Goal: Connect with others: Connect with others

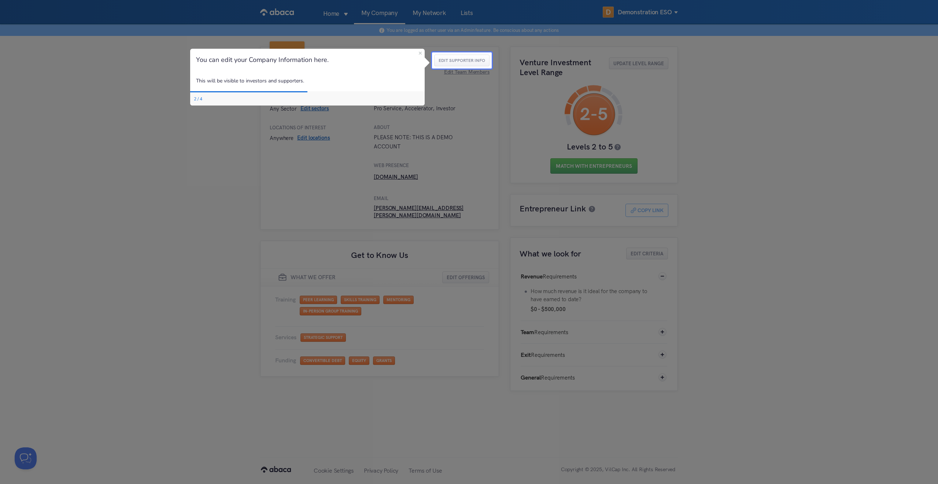
click at [418, 52] on div "You can edit your Company Information here." at bounding box center [307, 60] width 235 height 22
click at [421, 53] on icon "Close Preview" at bounding box center [420, 53] width 3 height 3
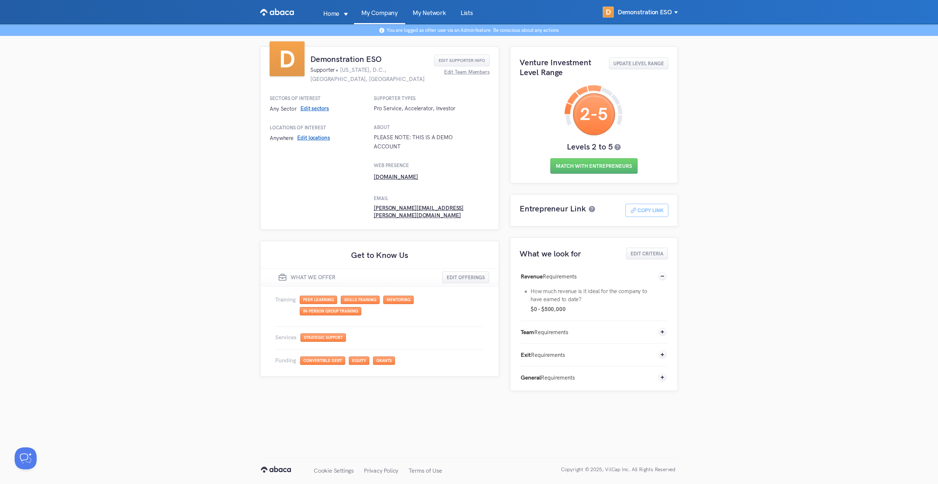
click at [431, 11] on link "My Network" at bounding box center [429, 17] width 48 height 14
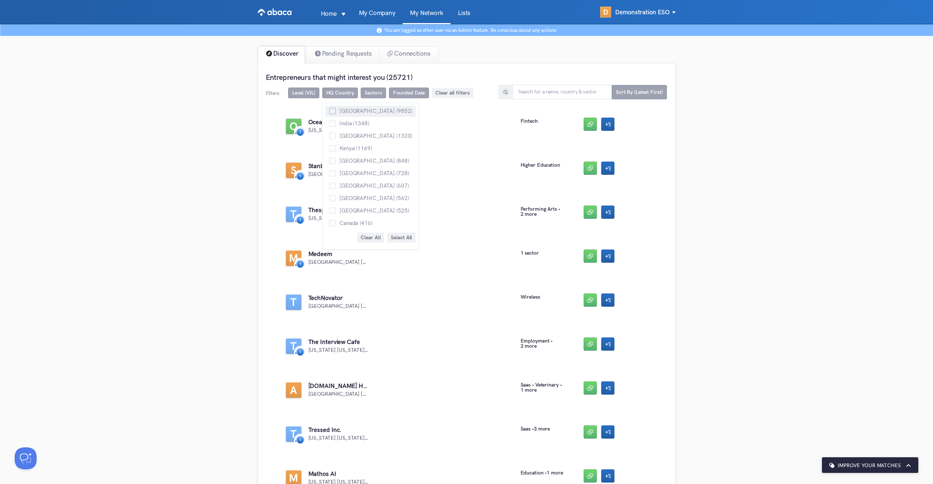
click at [332, 110] on span at bounding box center [332, 111] width 7 height 7
click at [329, 108] on input "[GEOGRAPHIC_DATA] (9852)" at bounding box center [329, 108] width 0 height 0
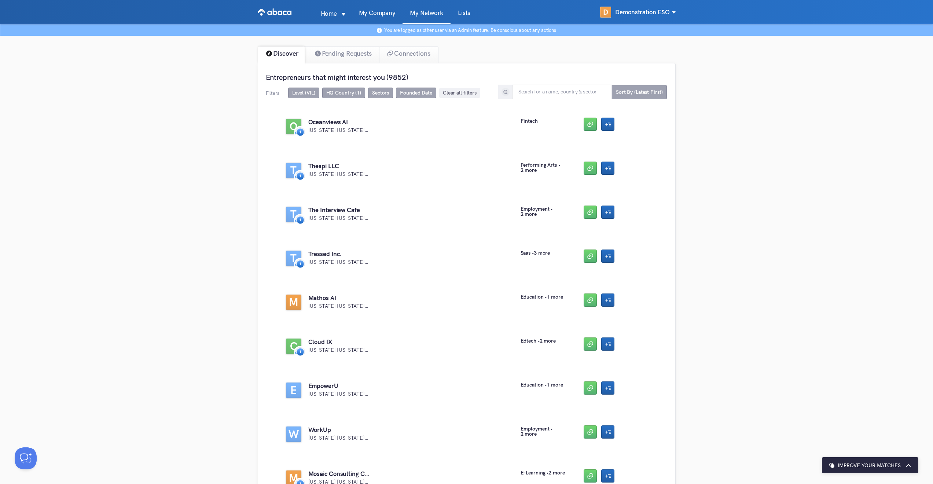
click at [463, 95] on span "Clear all filters" at bounding box center [460, 93] width 34 height 6
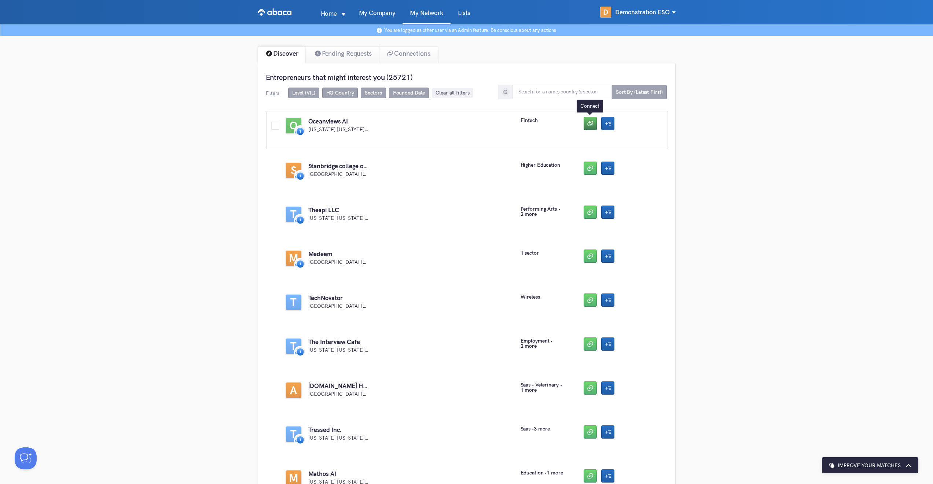
click at [587, 126] on button "button" at bounding box center [589, 123] width 13 height 13
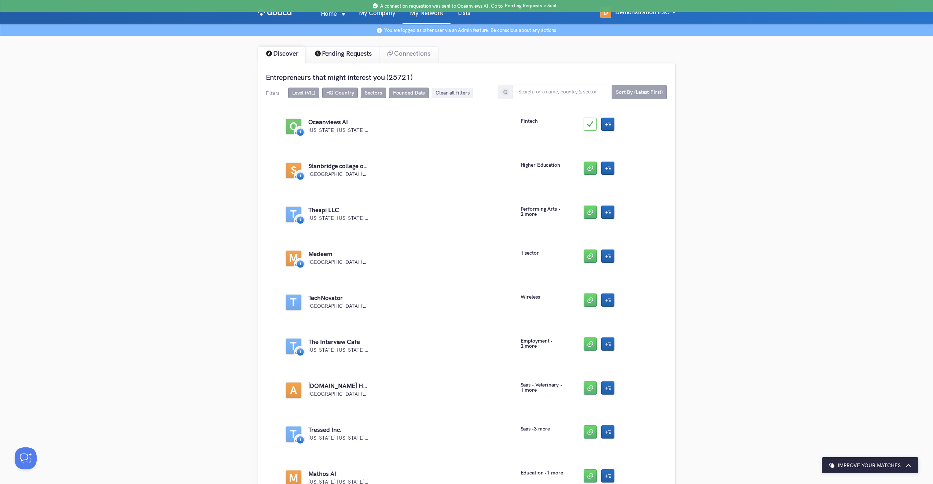
click at [356, 54] on div "Pending Requests" at bounding box center [342, 54] width 76 height 17
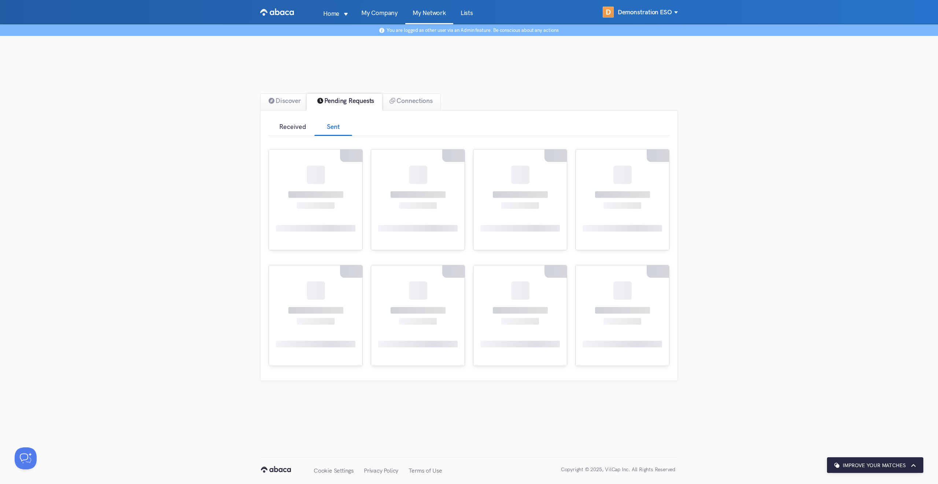
click at [294, 126] on div "Received" at bounding box center [292, 128] width 46 height 16
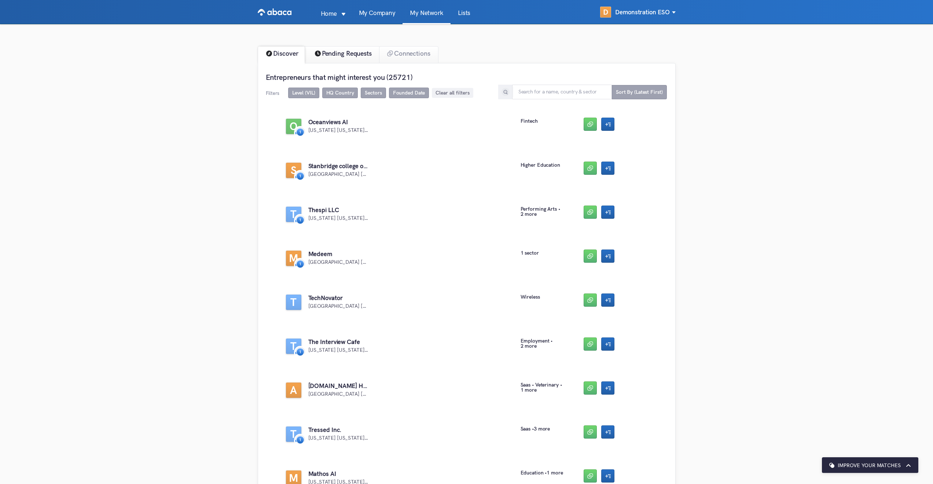
click at [363, 53] on div "Pending Requests" at bounding box center [342, 54] width 76 height 17
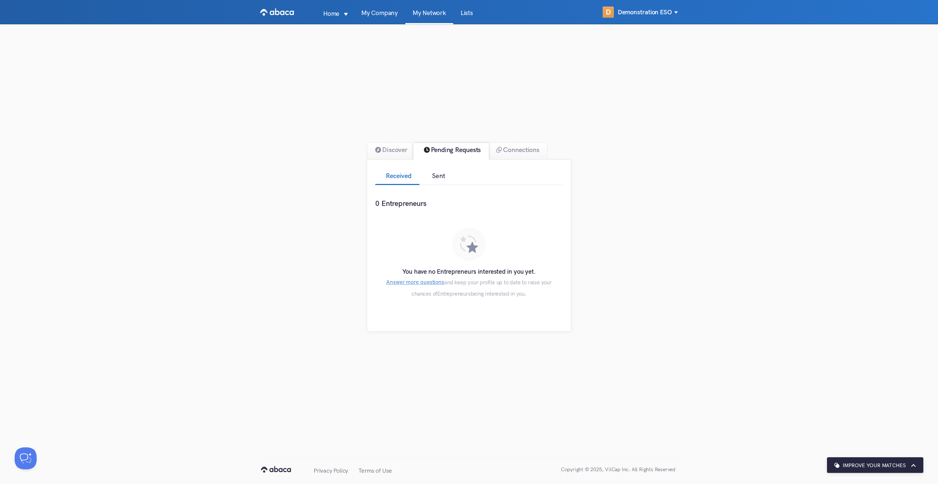
click at [441, 172] on div "Sent" at bounding box center [439, 177] width 38 height 16
drag, startPoint x: 401, startPoint y: 178, endPoint x: 409, endPoint y: 178, distance: 8.4
click at [400, 178] on div "Received" at bounding box center [398, 177] width 46 height 16
click at [446, 181] on div "Sent" at bounding box center [439, 177] width 38 height 16
drag, startPoint x: 401, startPoint y: 180, endPoint x: 397, endPoint y: 165, distance: 15.6
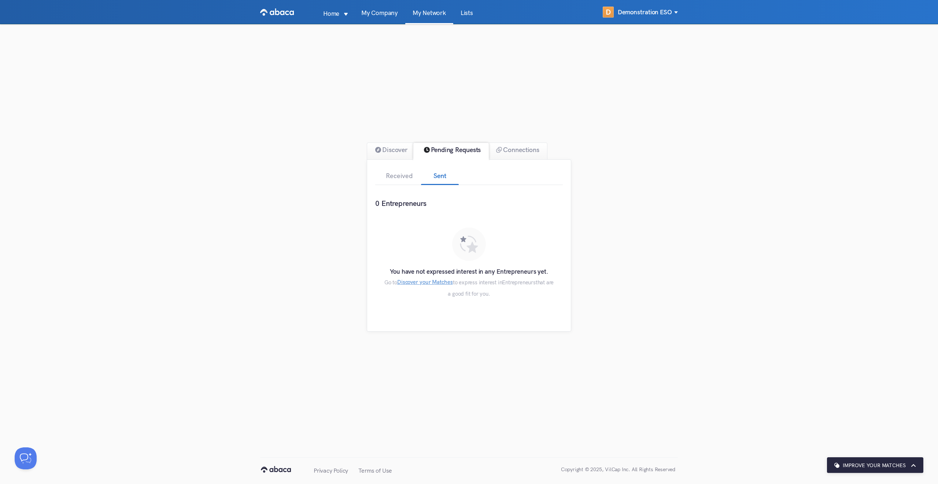
click at [401, 180] on div "Received" at bounding box center [398, 177] width 46 height 16
click at [390, 154] on div "Discover" at bounding box center [390, 151] width 47 height 17
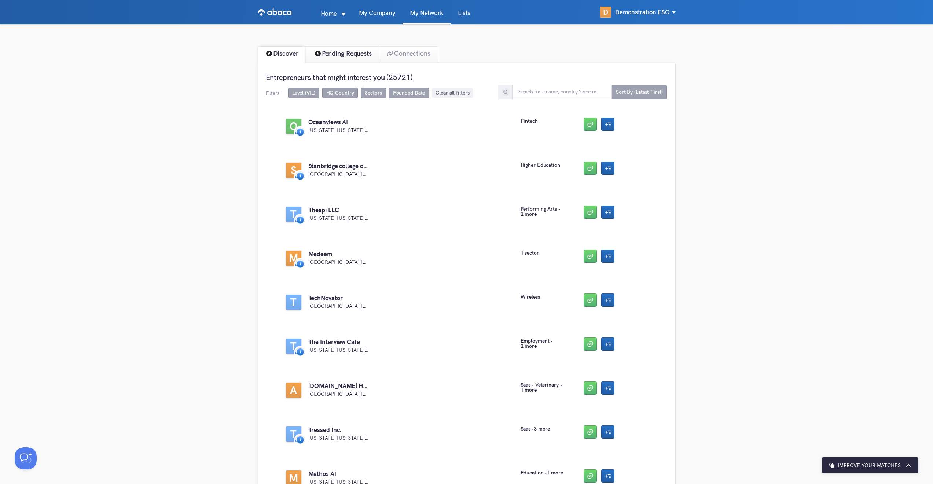
click at [331, 55] on div "Pending Requests" at bounding box center [342, 54] width 76 height 17
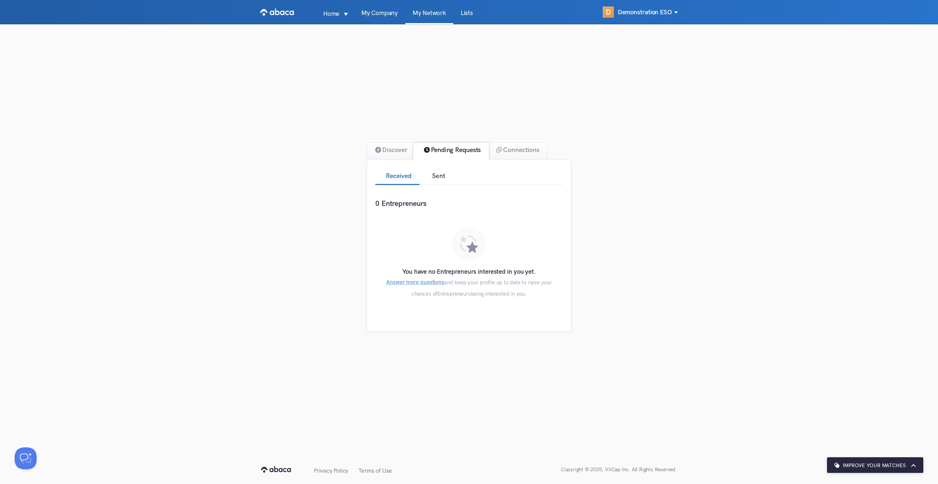
click at [447, 180] on div "Sent" at bounding box center [439, 177] width 38 height 16
click at [386, 178] on div "Received" at bounding box center [398, 177] width 46 height 16
click at [428, 178] on div "Sent" at bounding box center [439, 177] width 38 height 16
click at [397, 150] on div "Discover" at bounding box center [390, 151] width 47 height 17
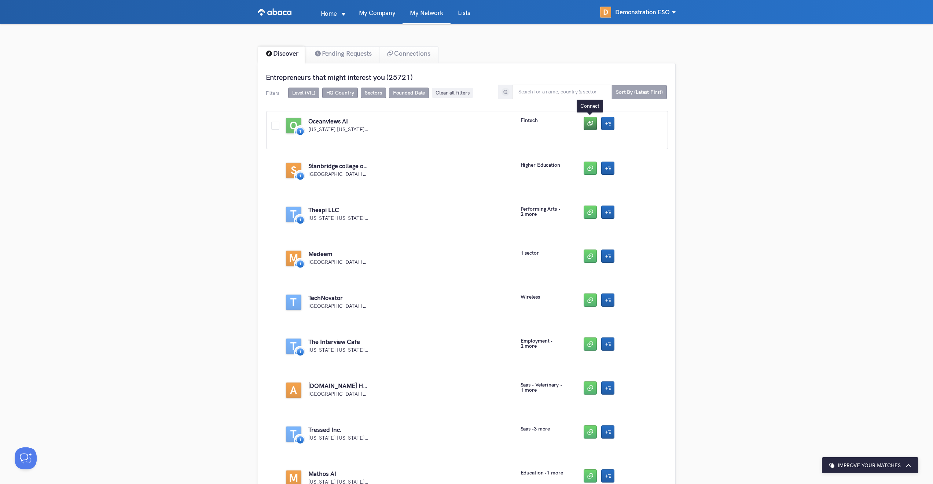
click at [593, 125] on button "button" at bounding box center [589, 123] width 13 height 13
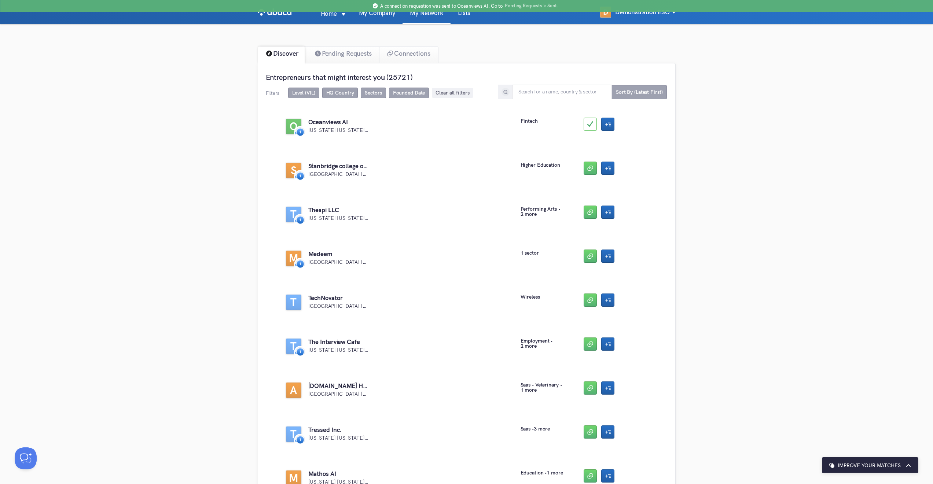
click at [547, 8] on span "Pending Requests > Sent." at bounding box center [532, 5] width 54 height 5
click at [364, 60] on div "Pending Requests" at bounding box center [342, 54] width 76 height 17
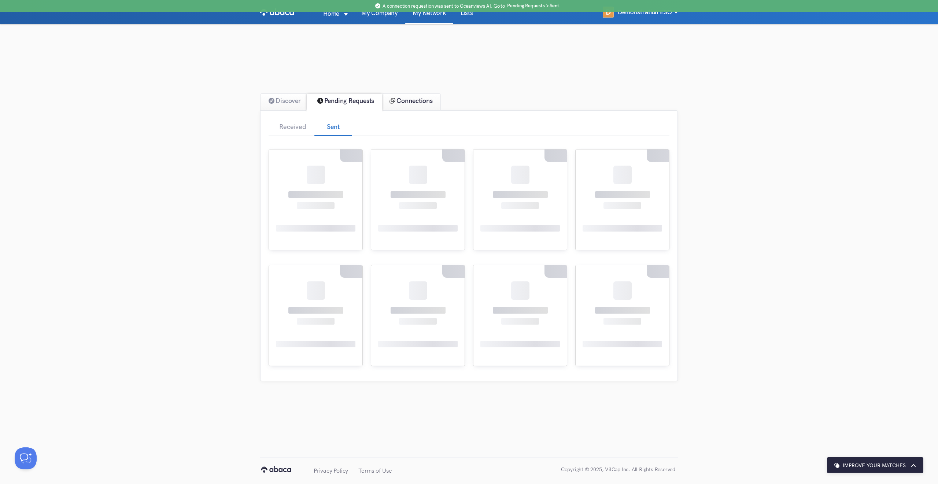
click at [403, 103] on div "Connections" at bounding box center [411, 101] width 59 height 17
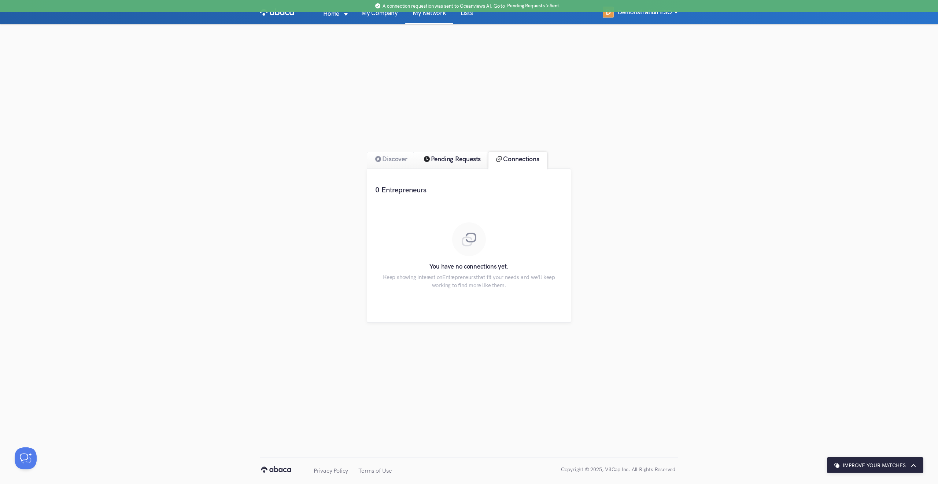
click at [441, 162] on div "Pending Requests" at bounding box center [451, 160] width 76 height 17
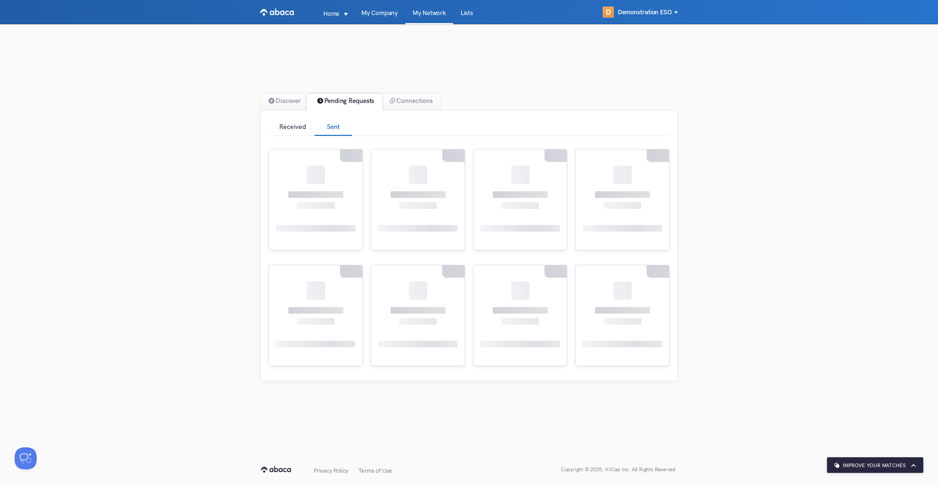
click at [303, 129] on div "Received" at bounding box center [292, 128] width 46 height 16
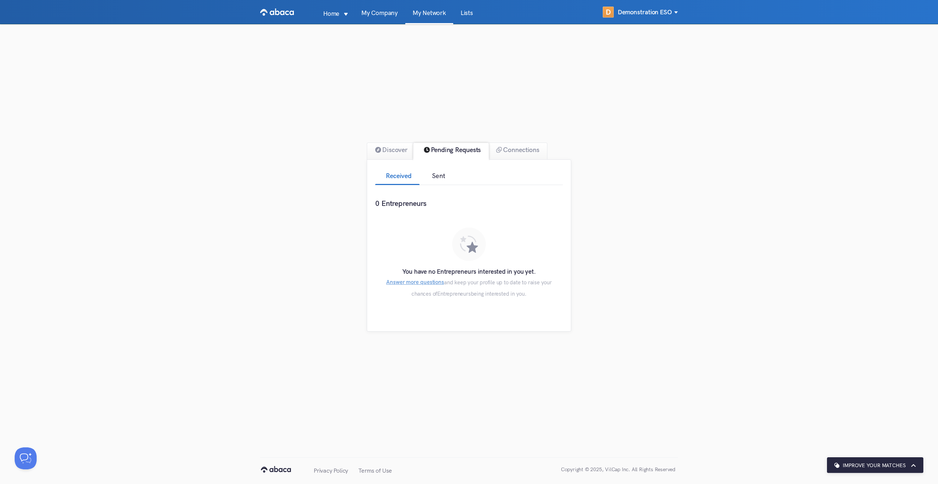
click at [438, 184] on div "Sent" at bounding box center [439, 177] width 38 height 16
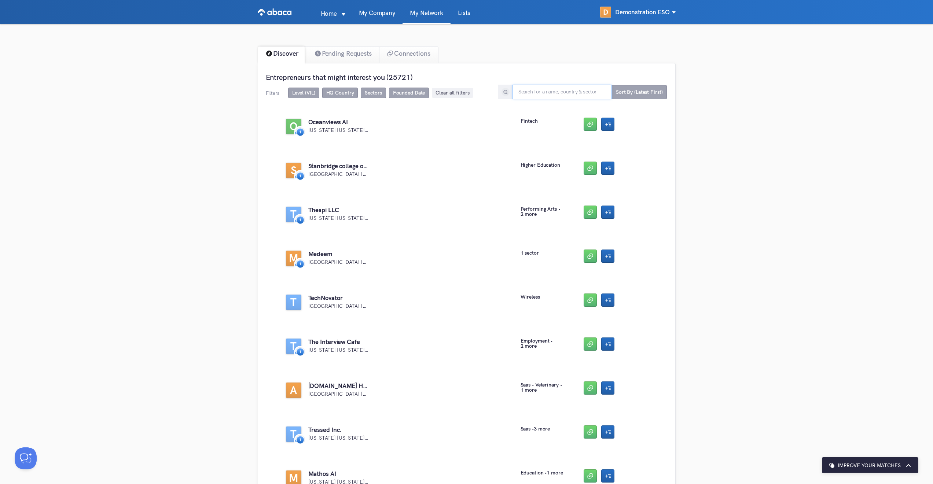
click at [527, 95] on input "text" at bounding box center [562, 92] width 100 height 15
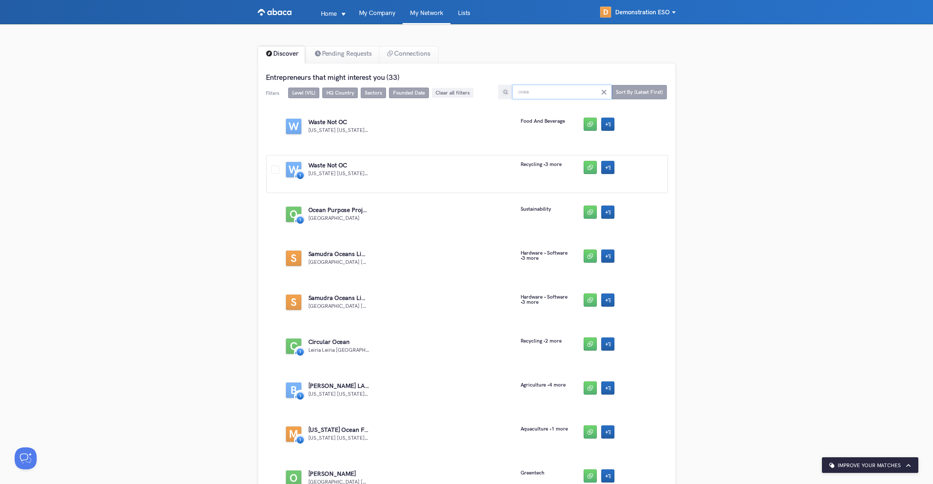
type input "ocean"
